Goal: Browse casually

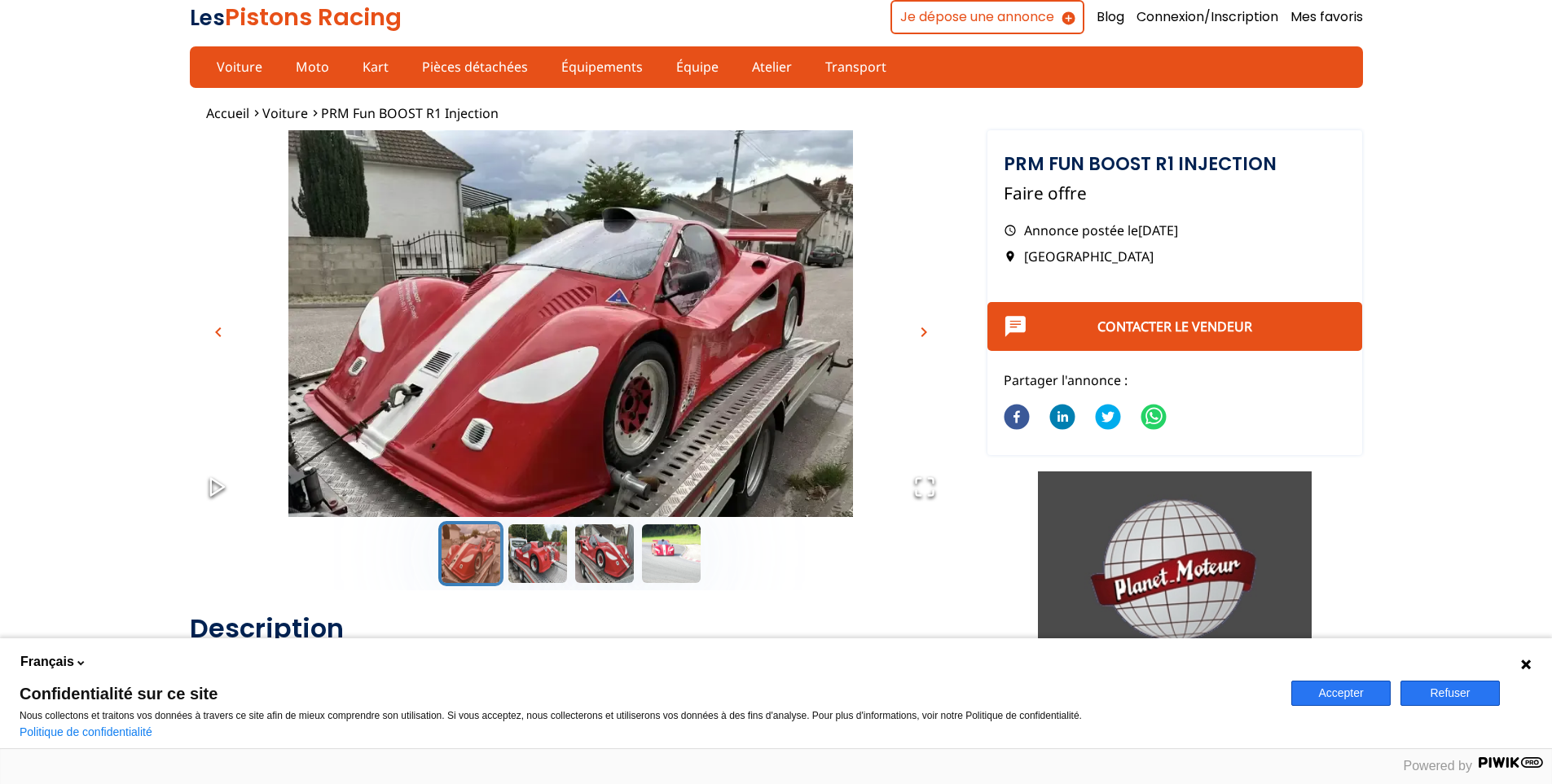
click at [925, 328] on span "chevron_right" at bounding box center [924, 333] width 20 height 20
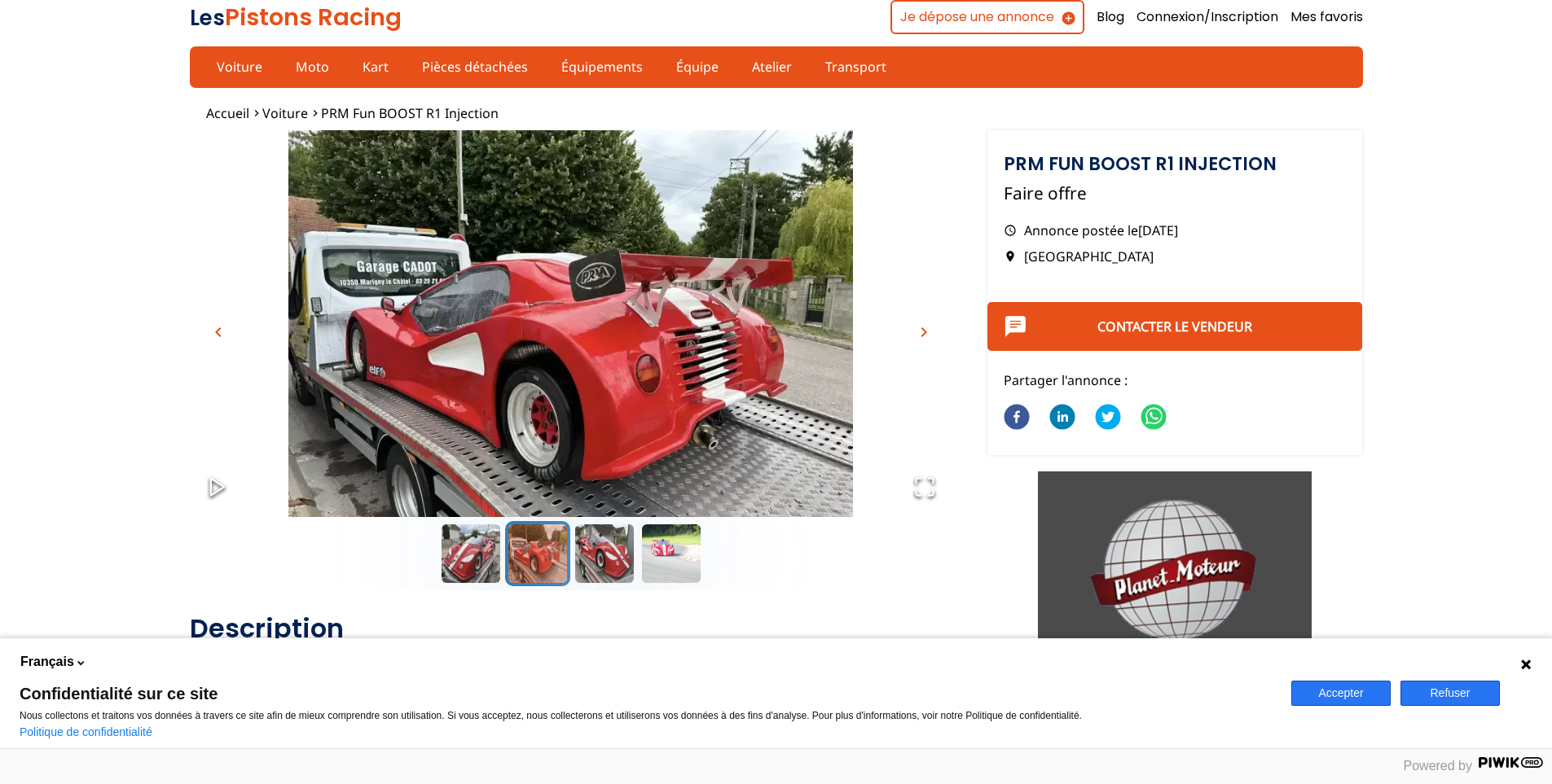
click at [925, 328] on span "chevron_right" at bounding box center [924, 333] width 20 height 20
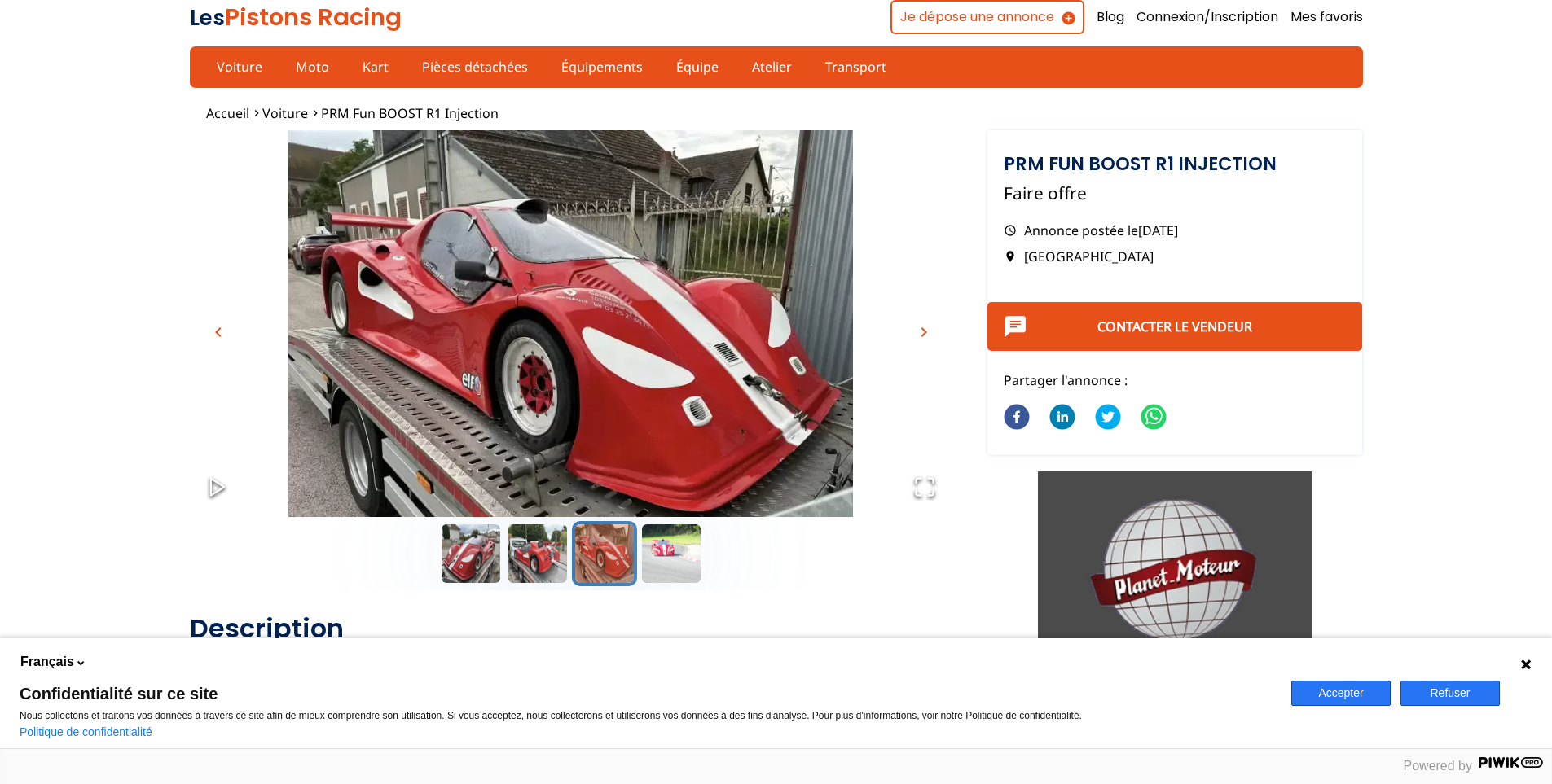
click at [925, 328] on span "chevron_right" at bounding box center [924, 333] width 20 height 20
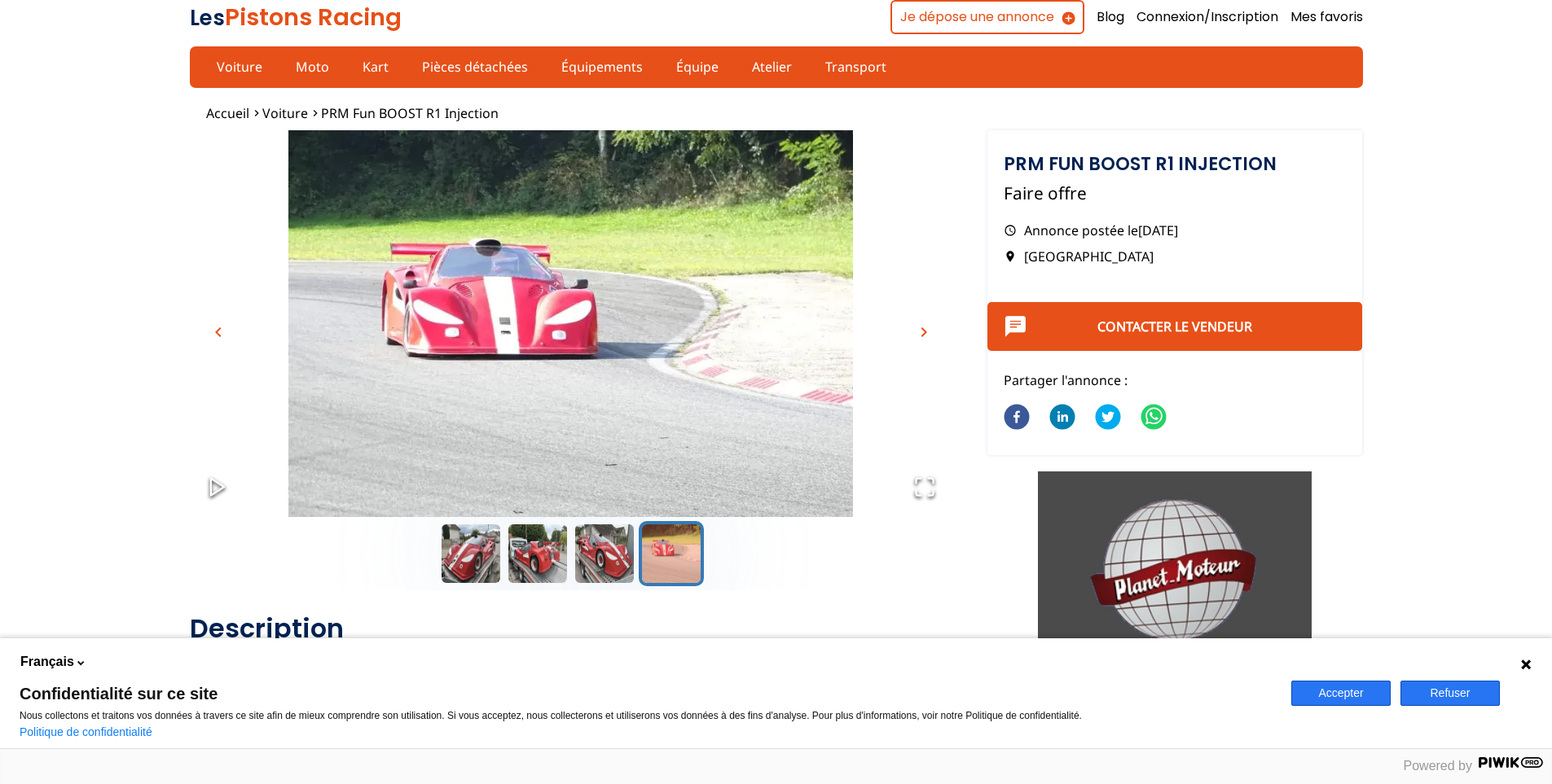
click at [925, 328] on span "chevron_right" at bounding box center [924, 333] width 20 height 20
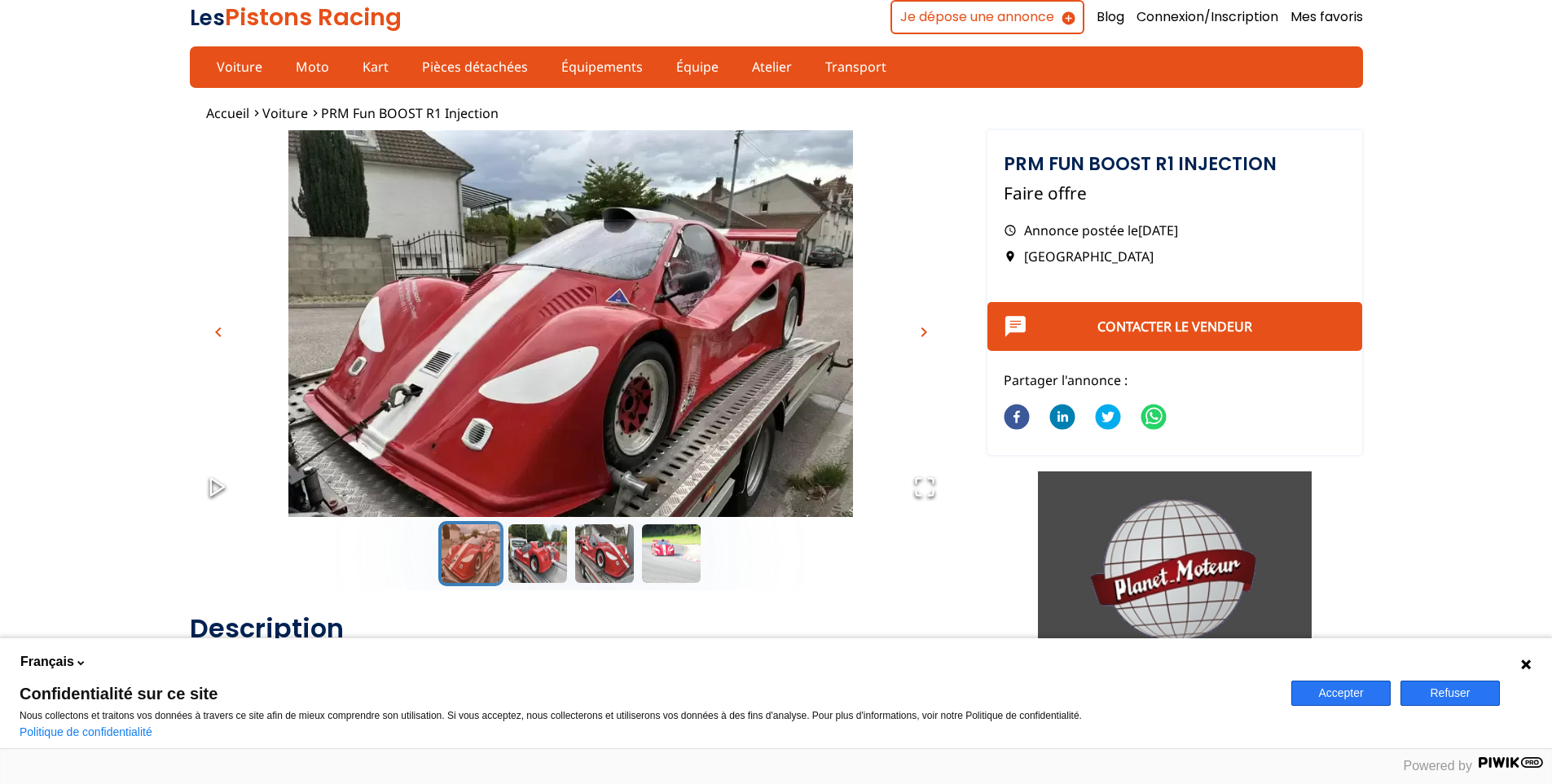
click at [927, 328] on span "chevron_right" at bounding box center [924, 333] width 20 height 20
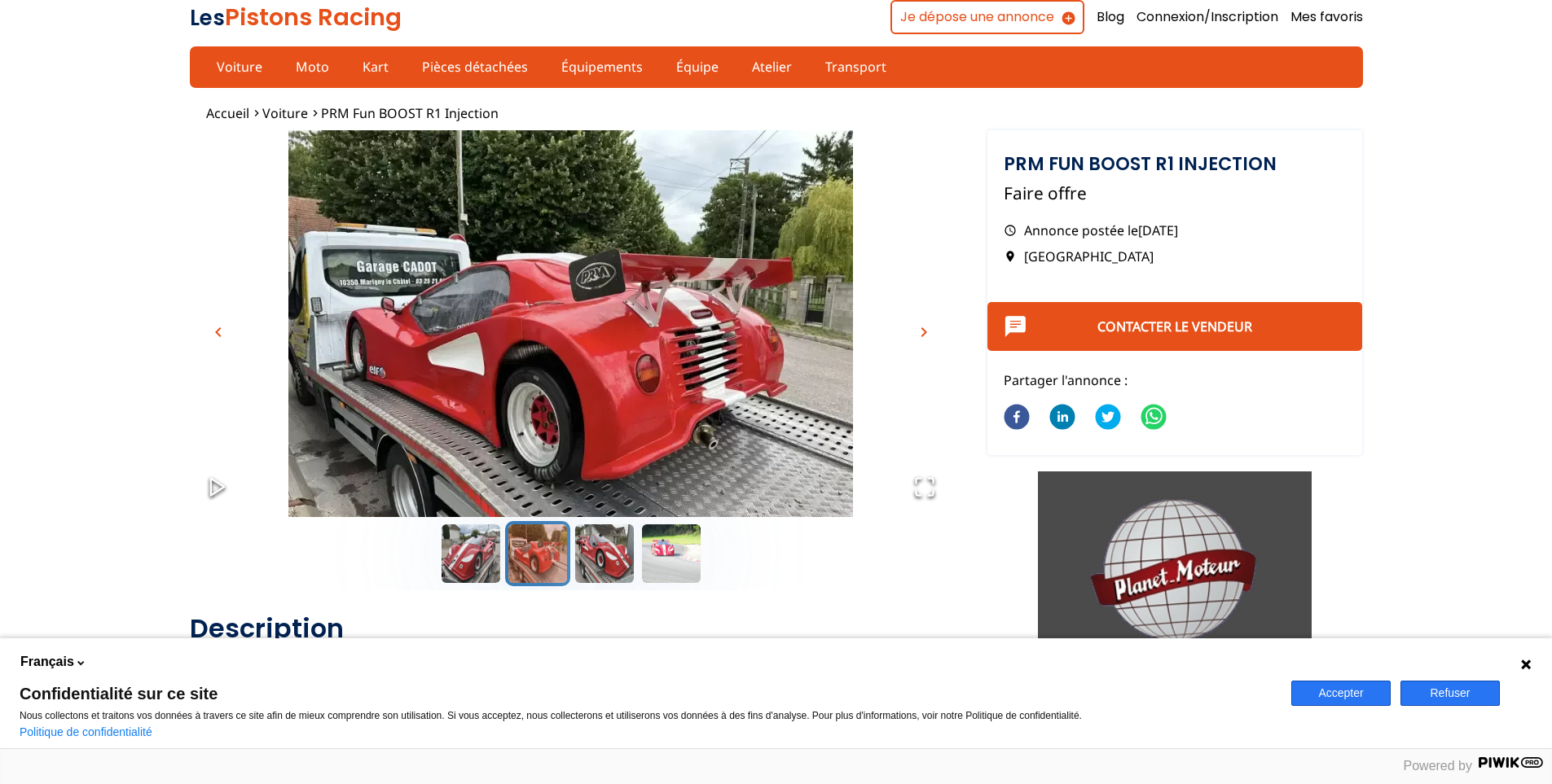
click at [927, 328] on span "chevron_right" at bounding box center [924, 333] width 20 height 20
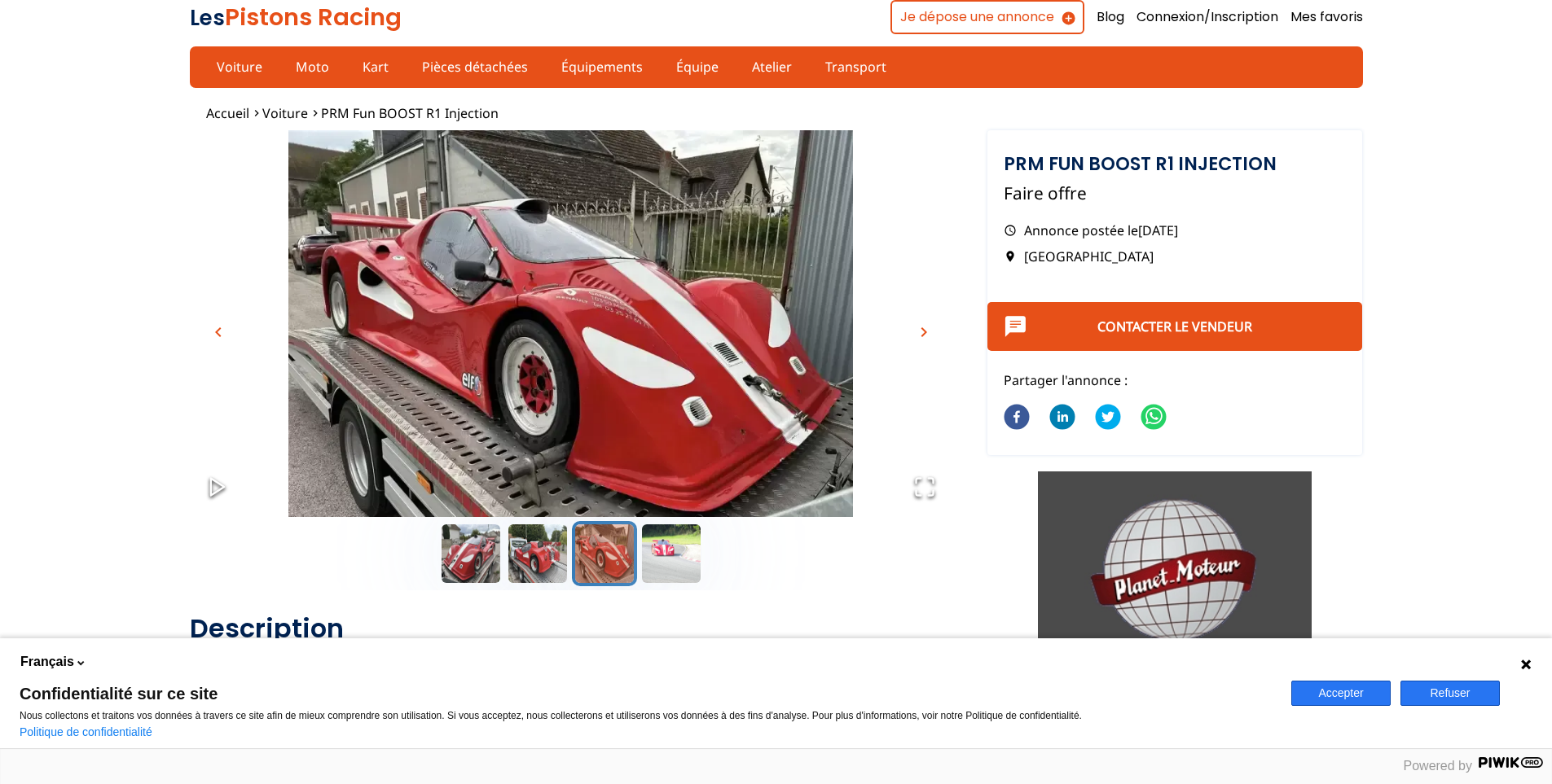
click at [927, 328] on span "chevron_right" at bounding box center [924, 333] width 20 height 20
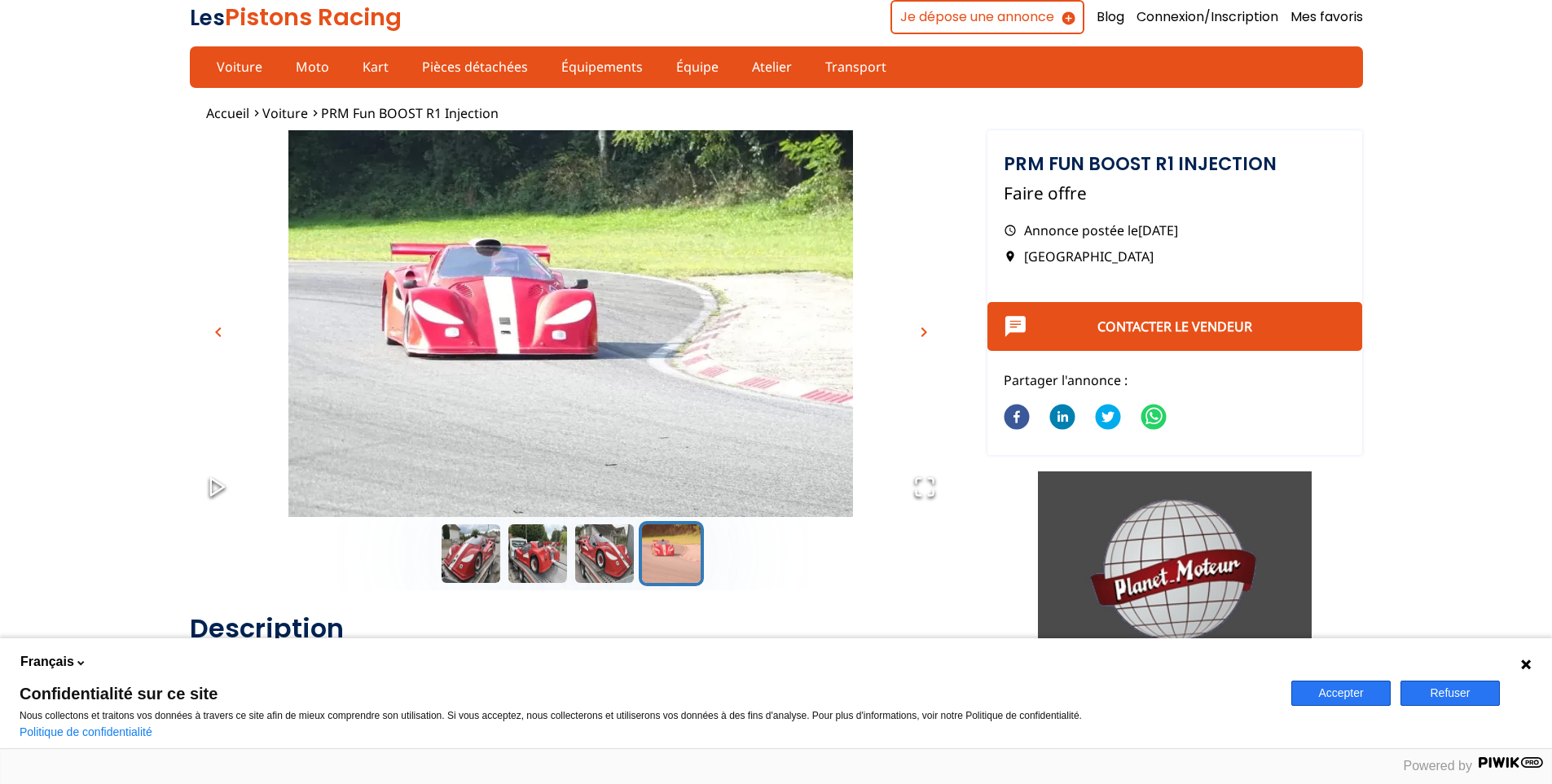
click at [927, 328] on span "chevron_right" at bounding box center [924, 333] width 20 height 20
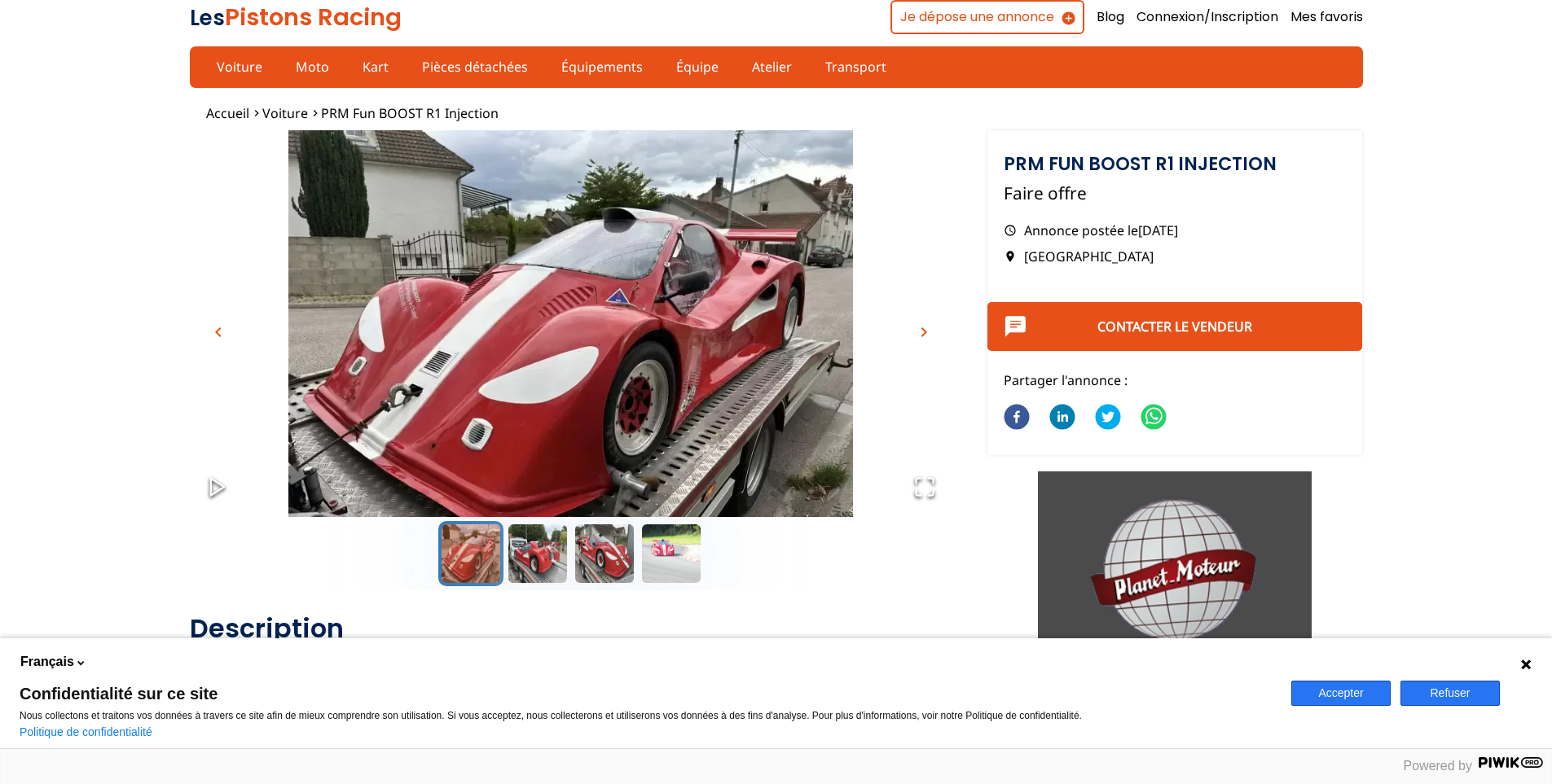
click at [927, 328] on span "chevron_right" at bounding box center [924, 333] width 20 height 20
